Goal: Task Accomplishment & Management: Use online tool/utility

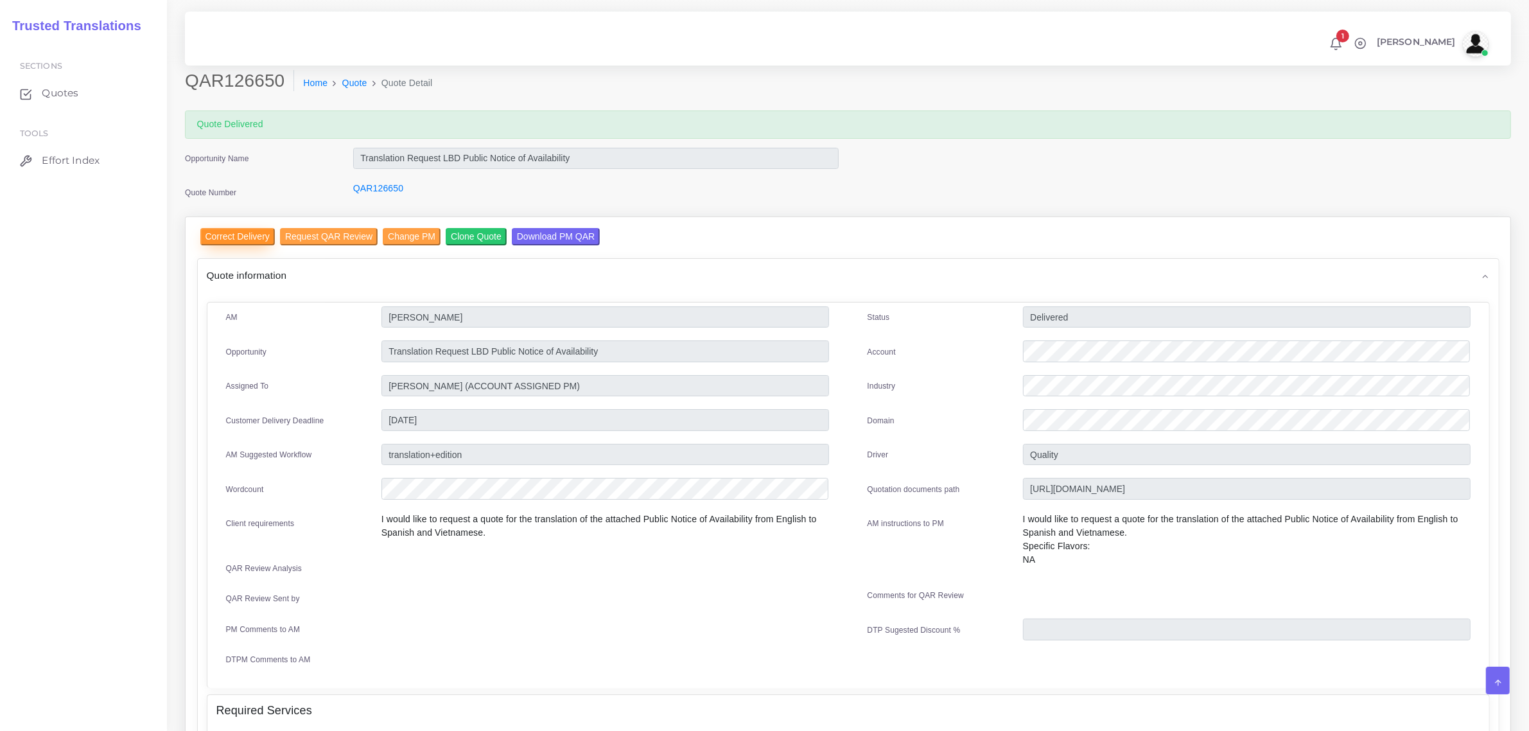
click at [226, 236] on input "Correct Delivery" at bounding box center [237, 236] width 74 height 17
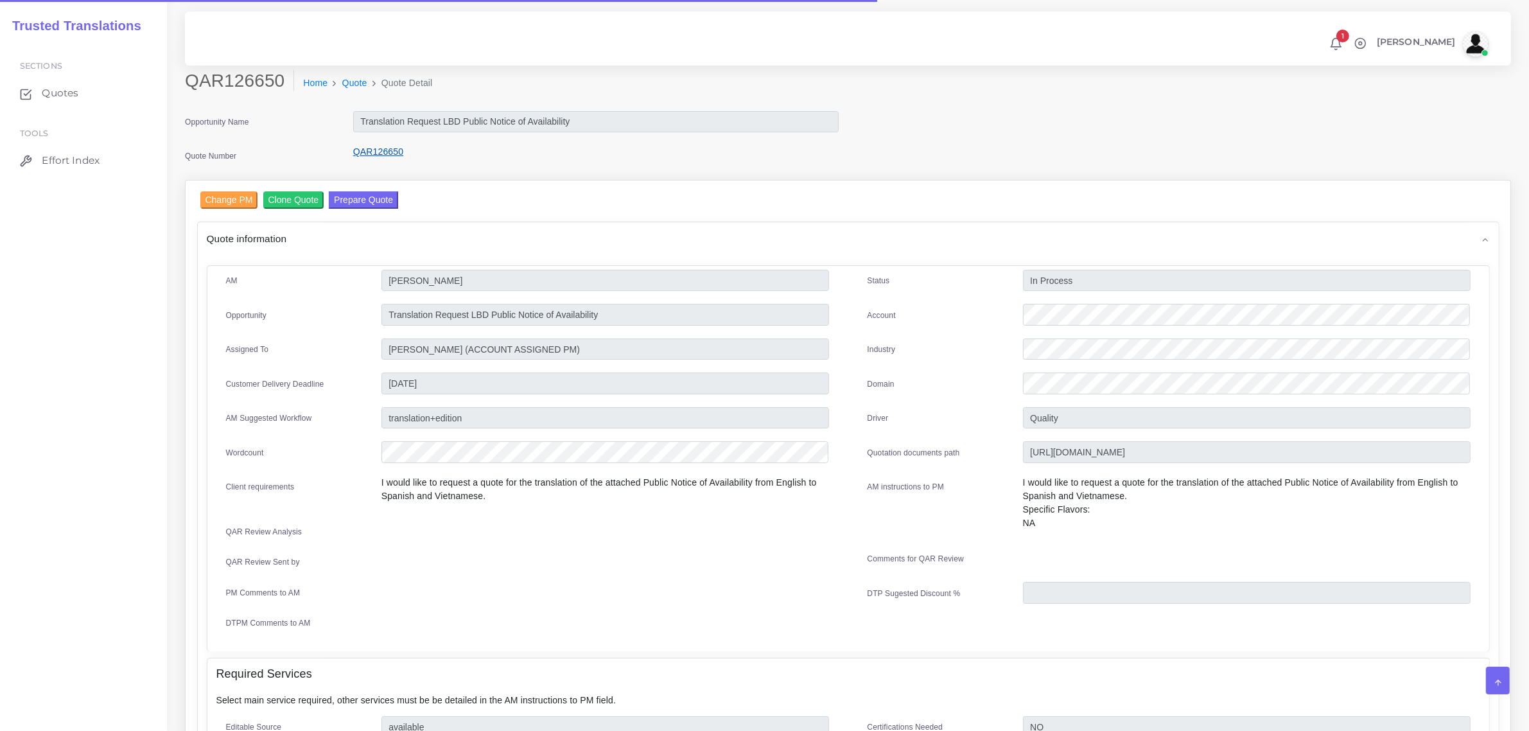
click at [376, 152] on link "QAR126650" at bounding box center [378, 151] width 50 height 10
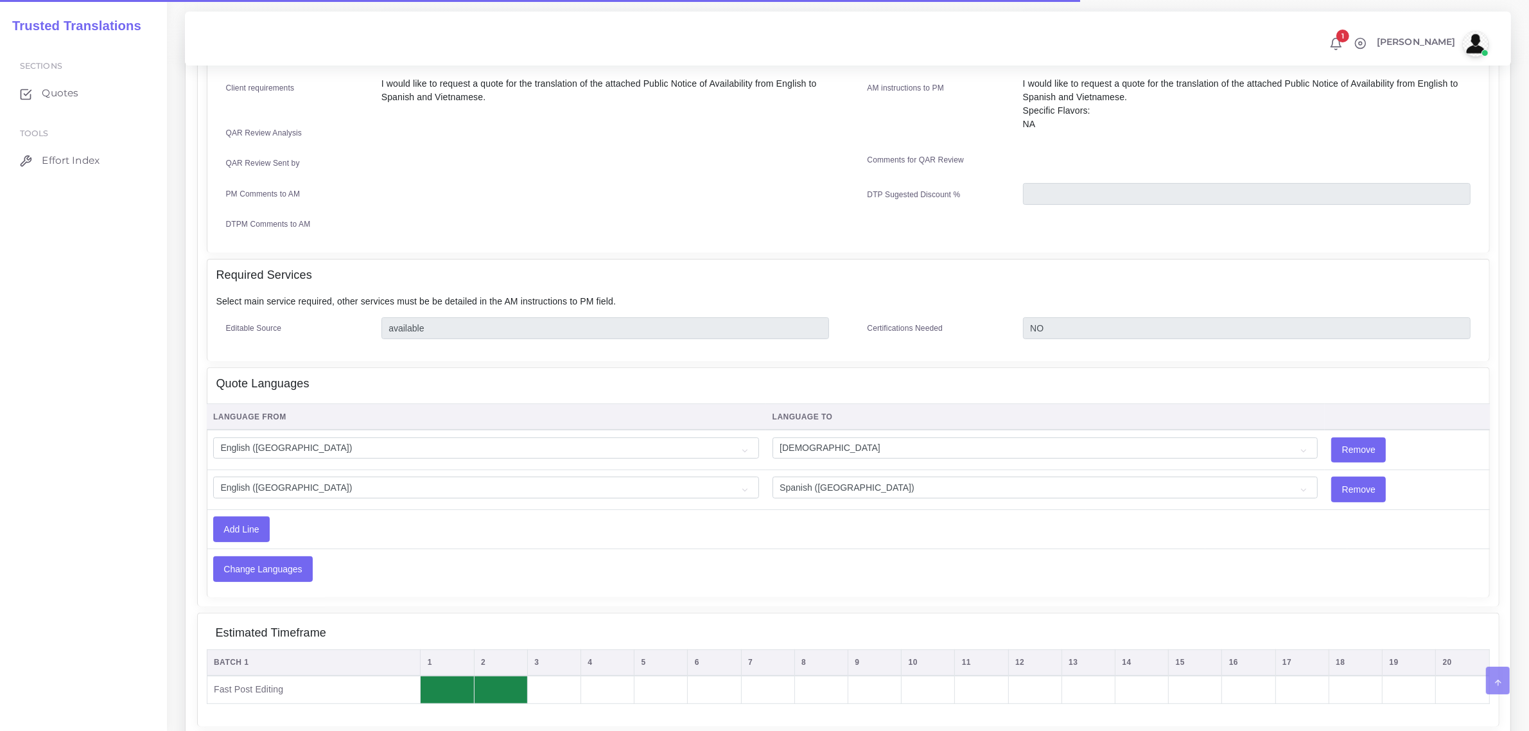
scroll to position [401, 0]
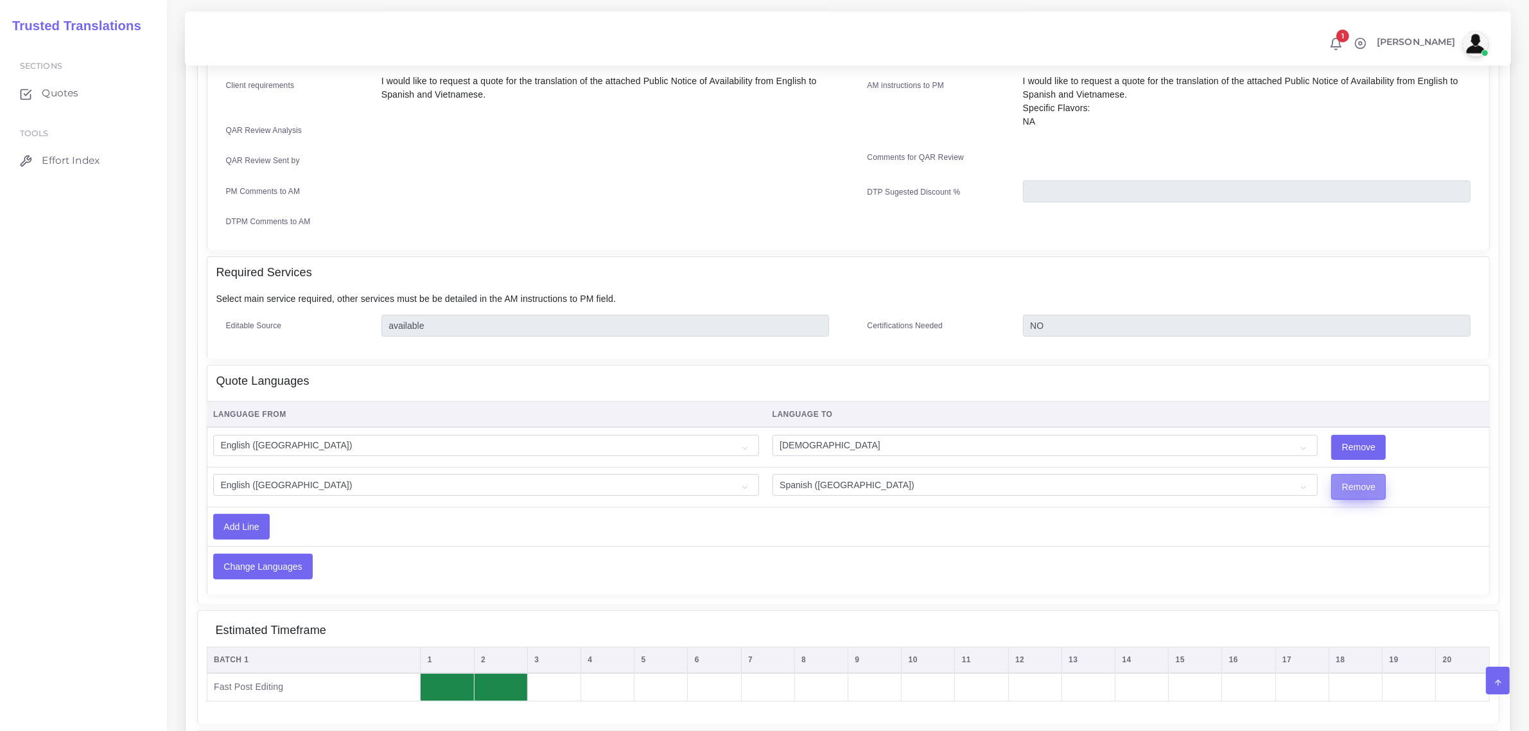
click at [1332, 480] on input "Remove" at bounding box center [1358, 487] width 53 height 24
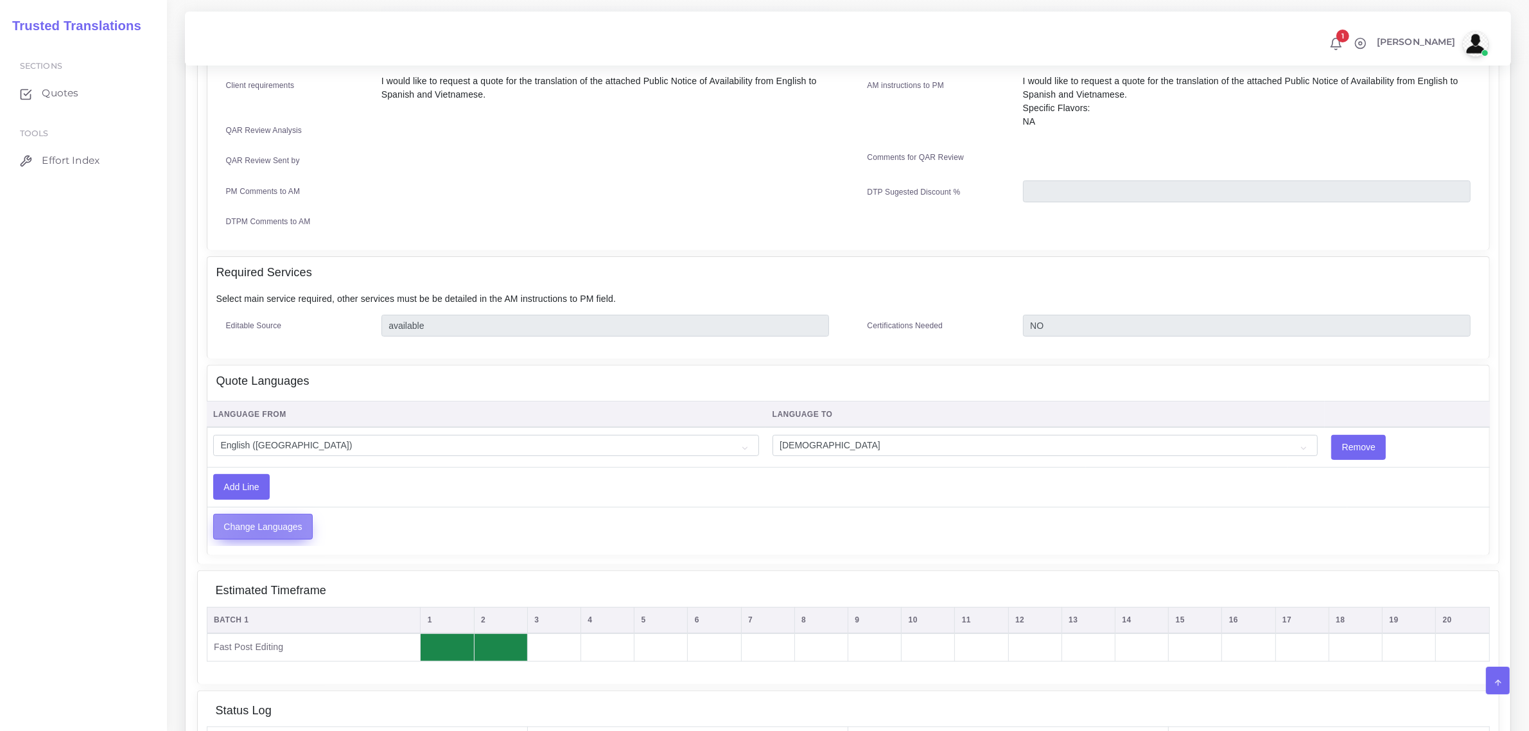
click at [264, 518] on input "Change Languages" at bounding box center [263, 526] width 98 height 24
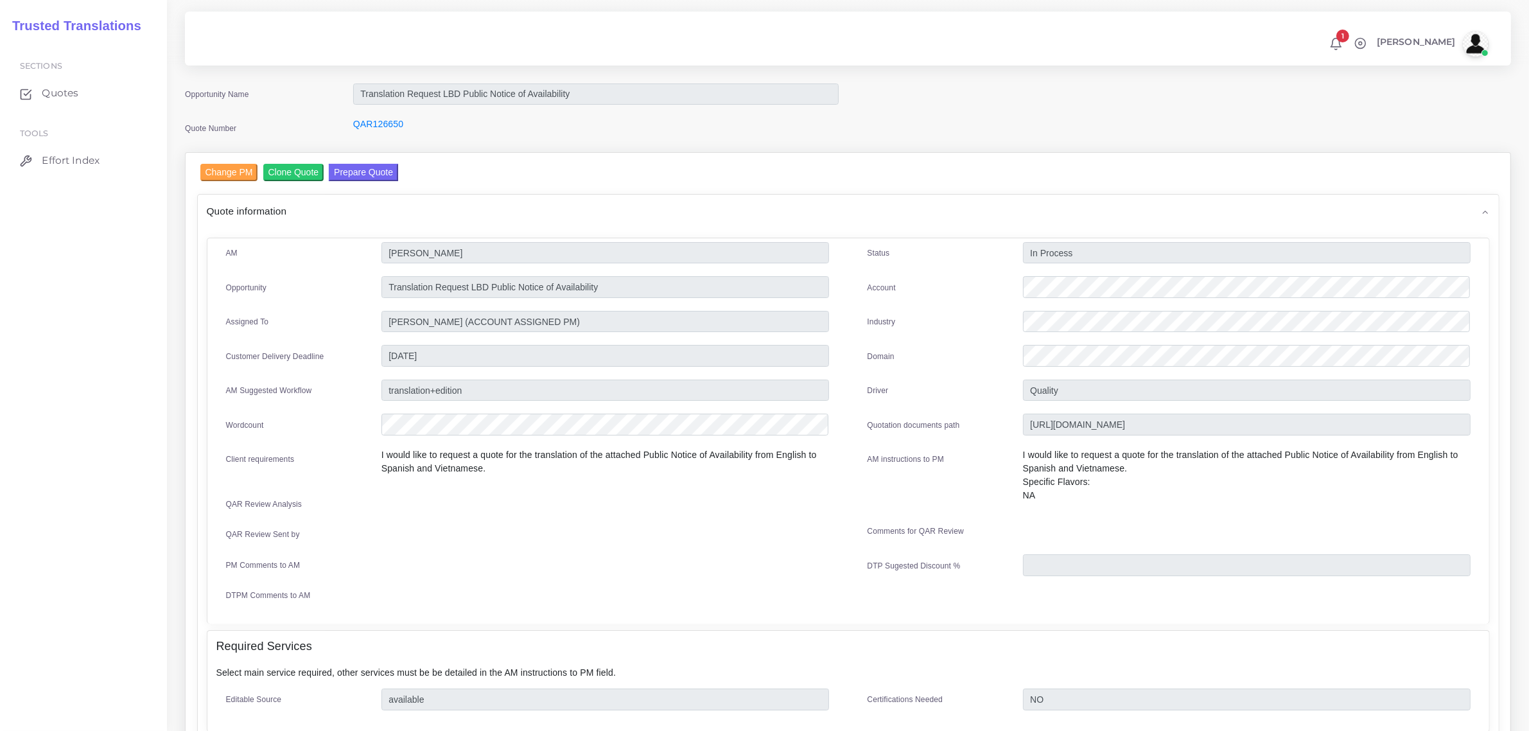
scroll to position [0, 0]
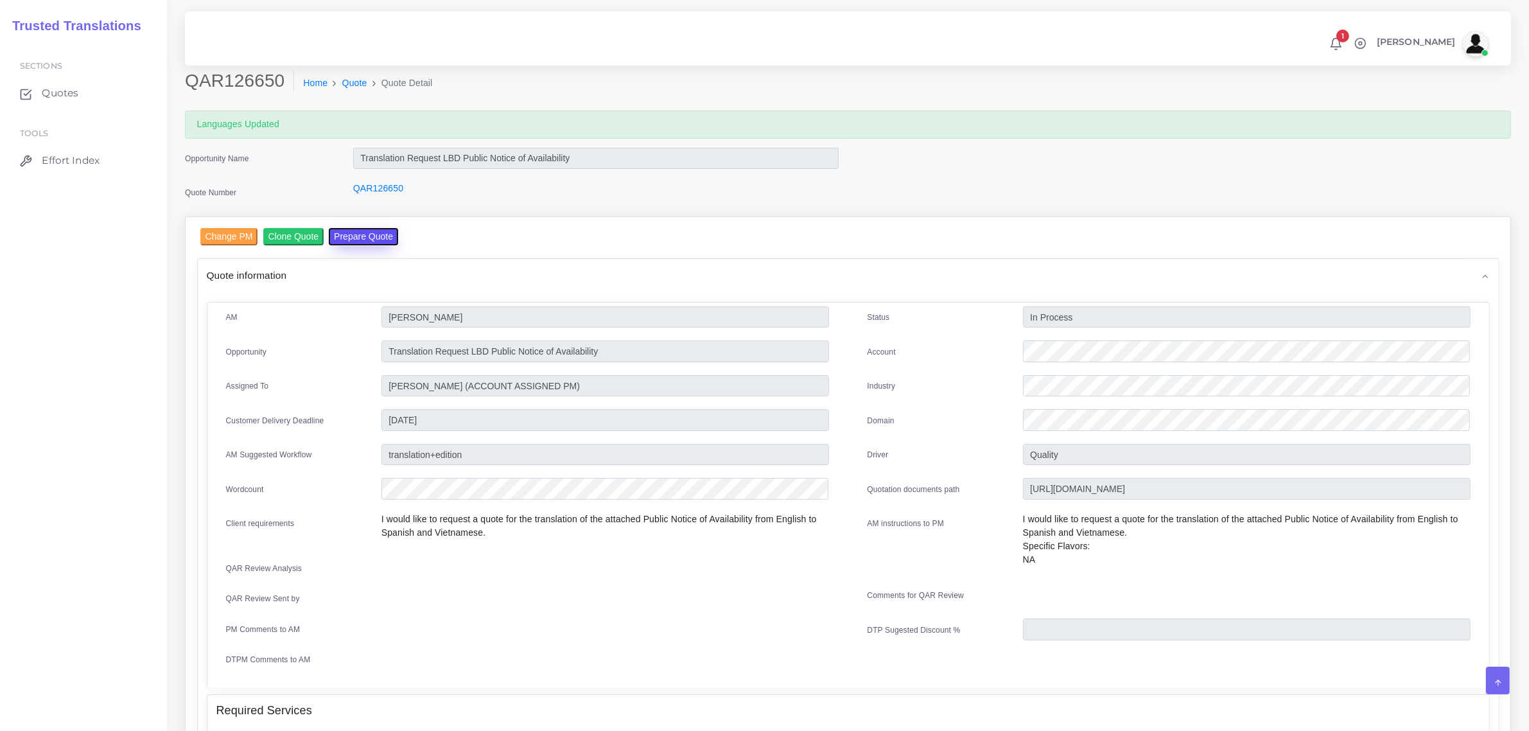
click at [364, 235] on button "Prepare Quote" at bounding box center [363, 236] width 69 height 17
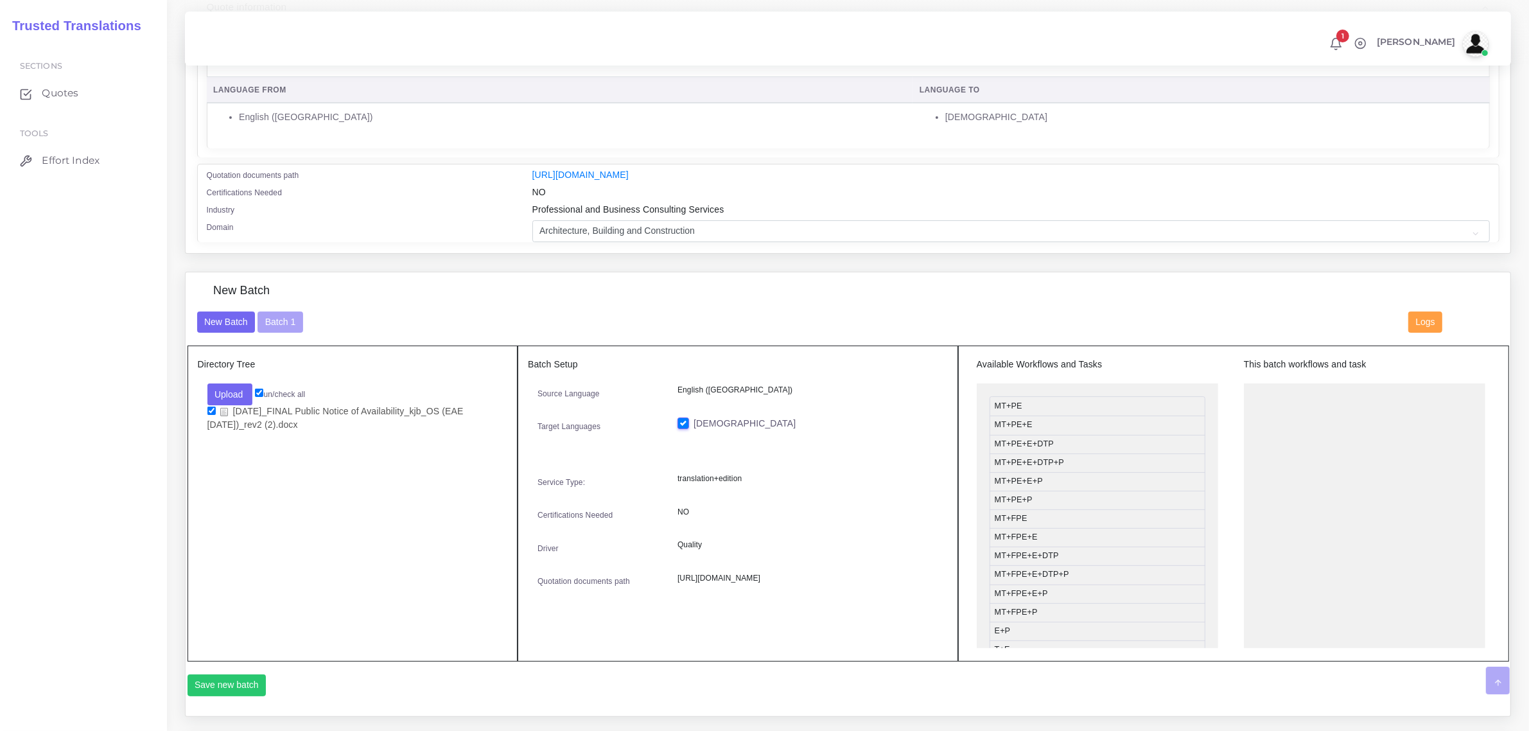
scroll to position [401, 0]
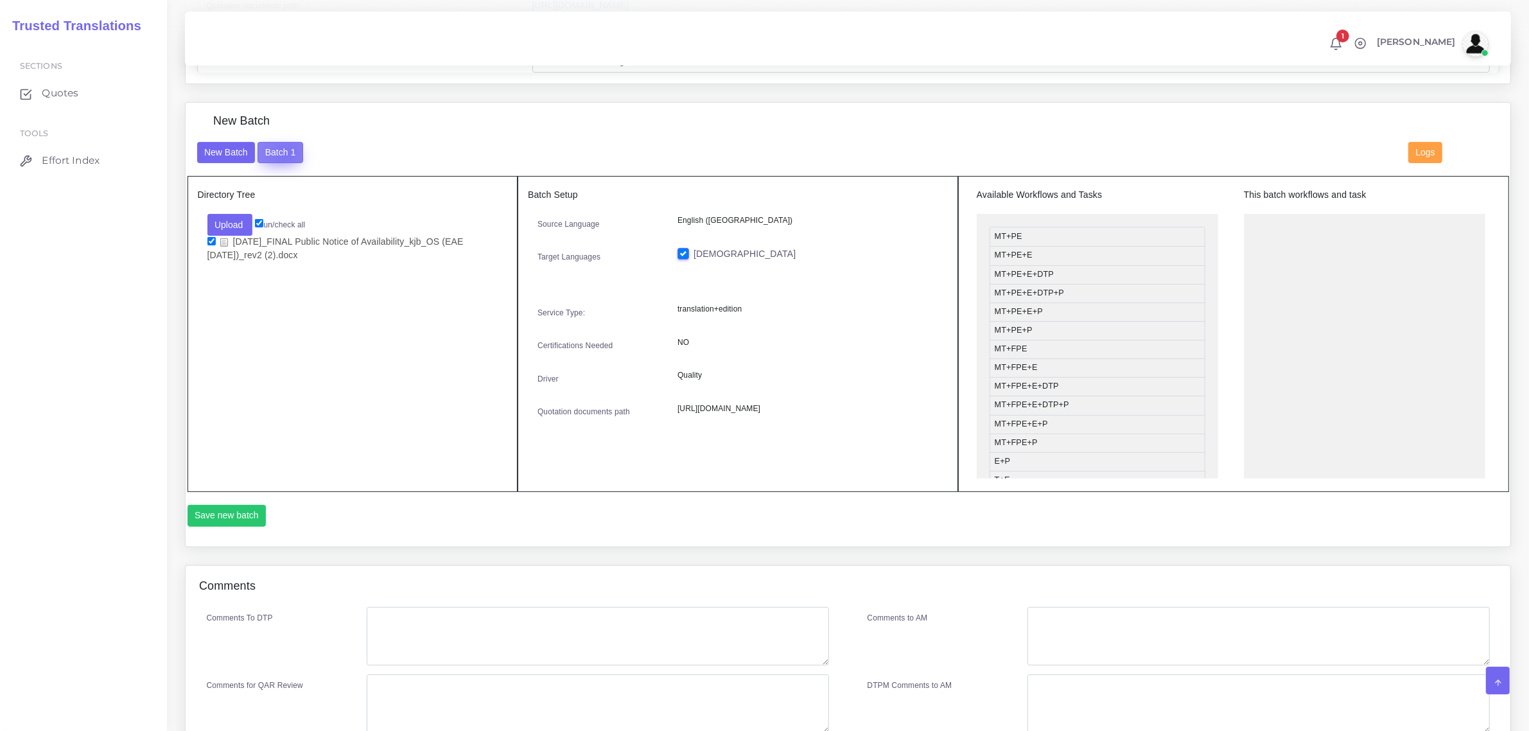
click at [284, 152] on button "Batch 1" at bounding box center [280, 153] width 45 height 22
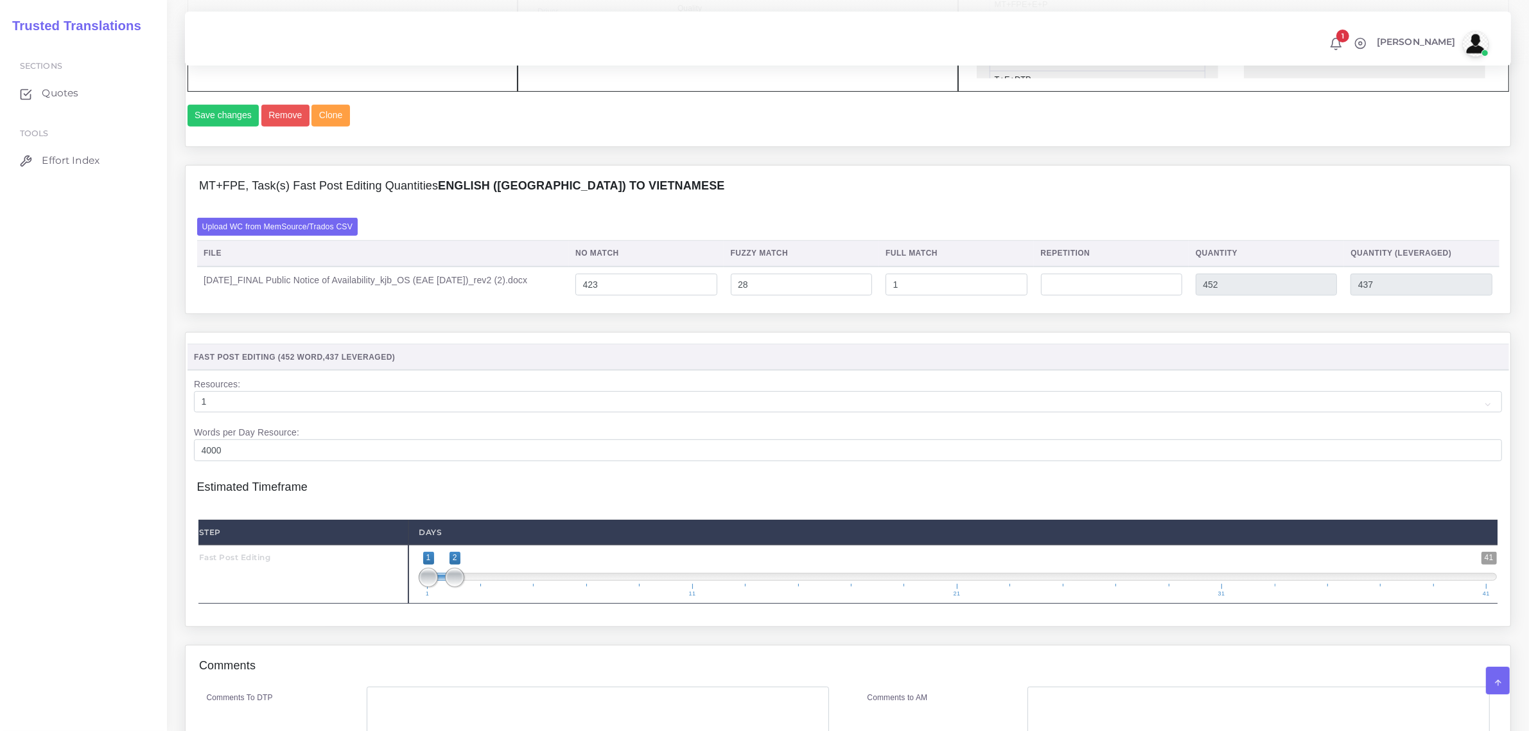
scroll to position [1028, 0]
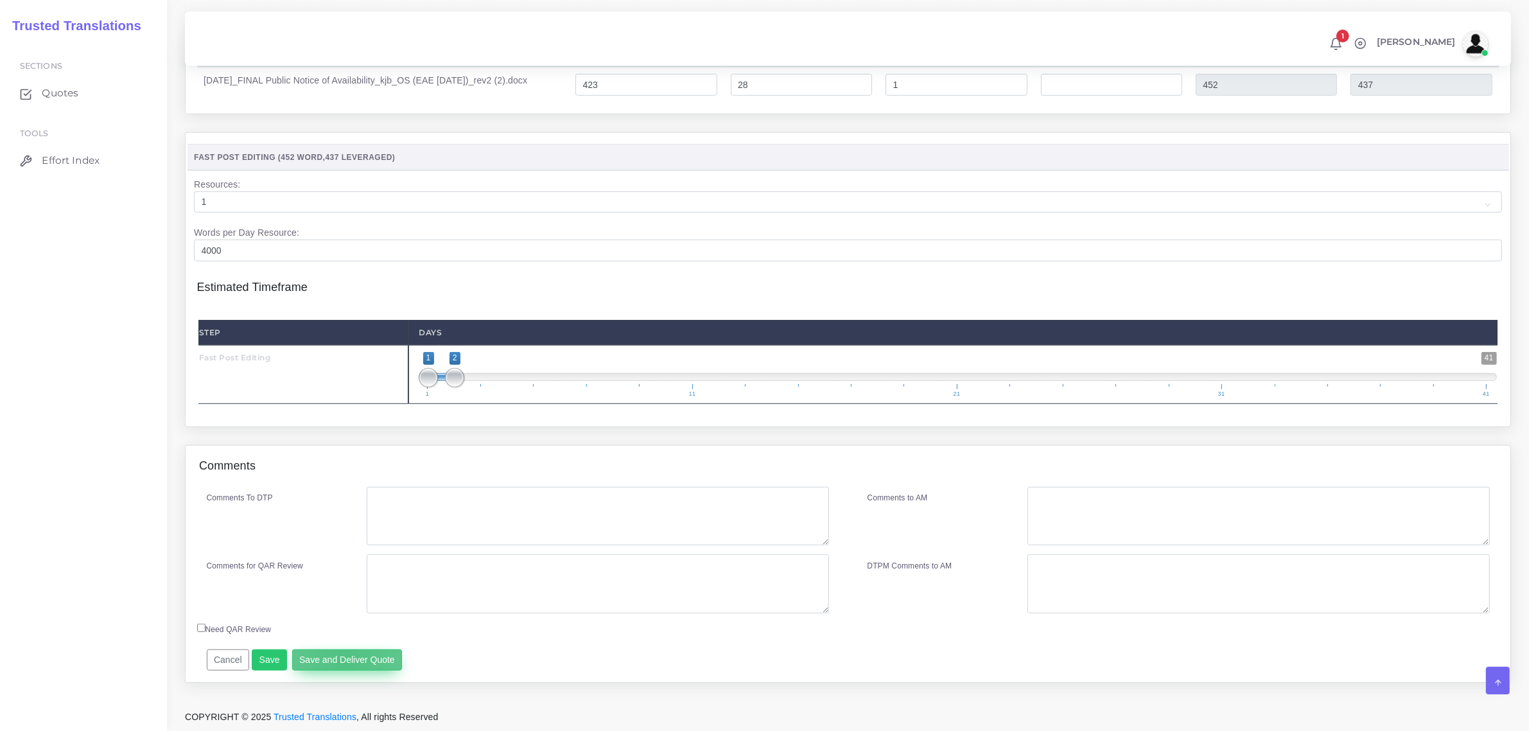
click at [342, 662] on button "Save and Deliver Quote" at bounding box center [347, 660] width 110 height 22
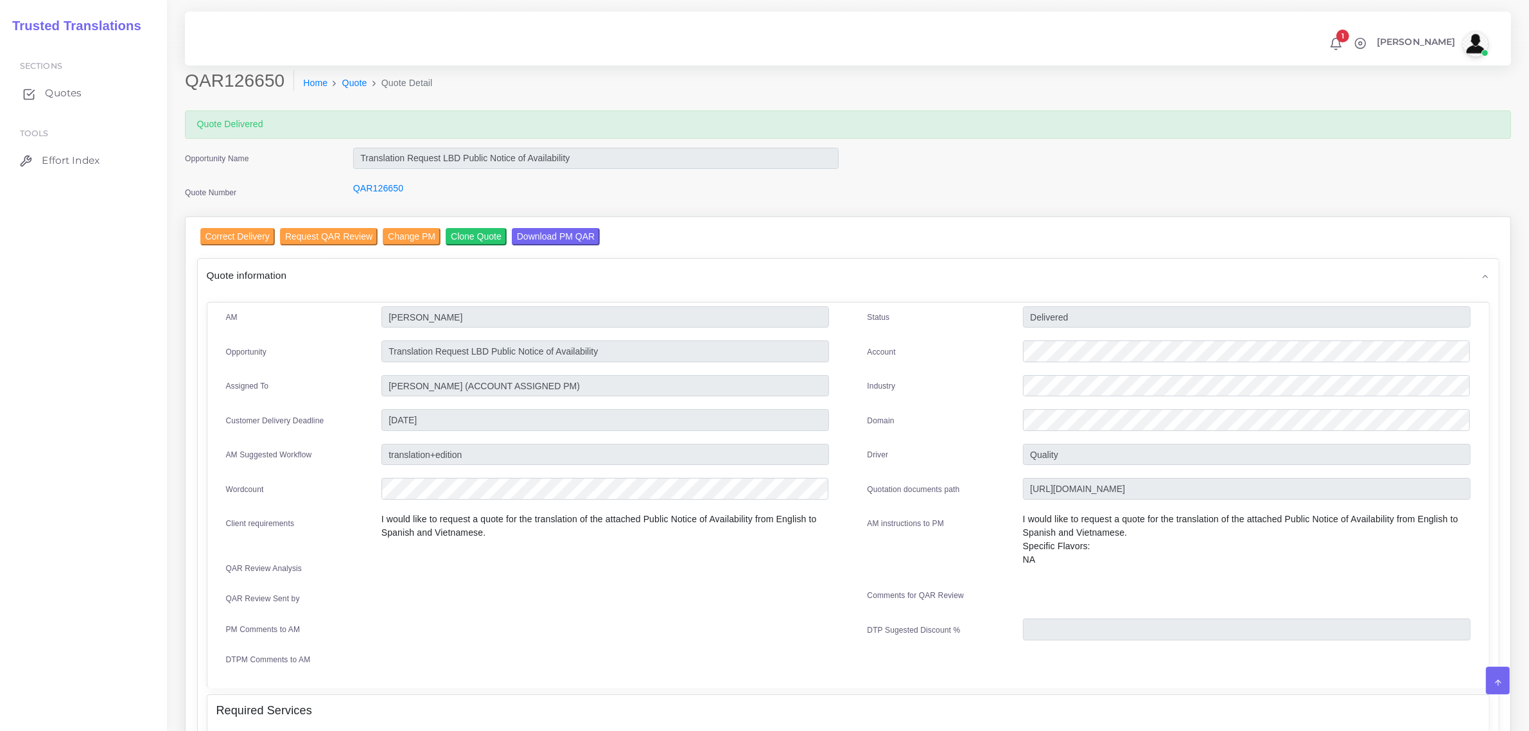
click at [61, 91] on span "Quotes" at bounding box center [63, 93] width 37 height 14
